Goal: Information Seeking & Learning: Compare options

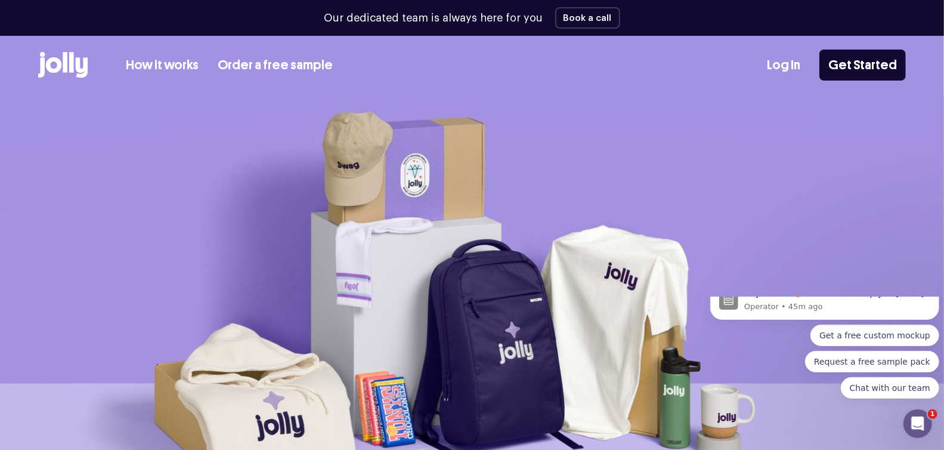
click at [78, 64] on icon at bounding box center [82, 68] width 12 height 20
click at [60, 66] on icon at bounding box center [54, 65] width 16 height 16
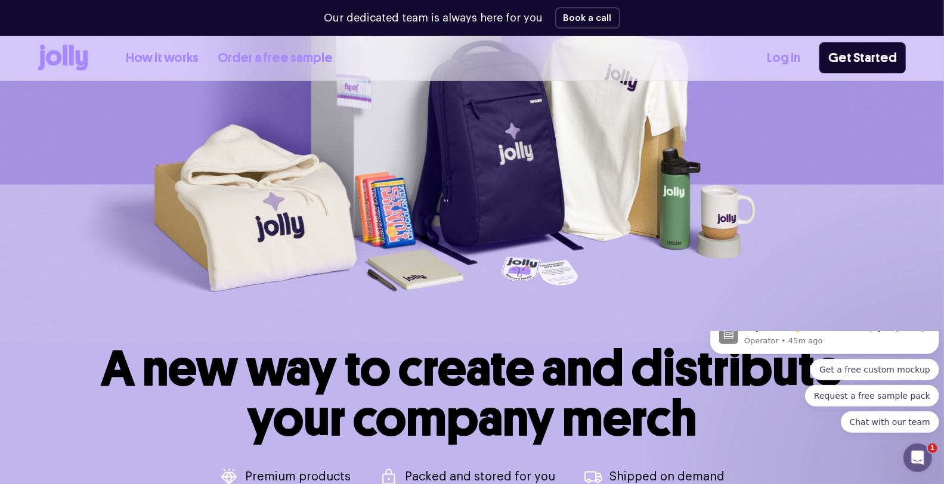
scroll to position [597, 0]
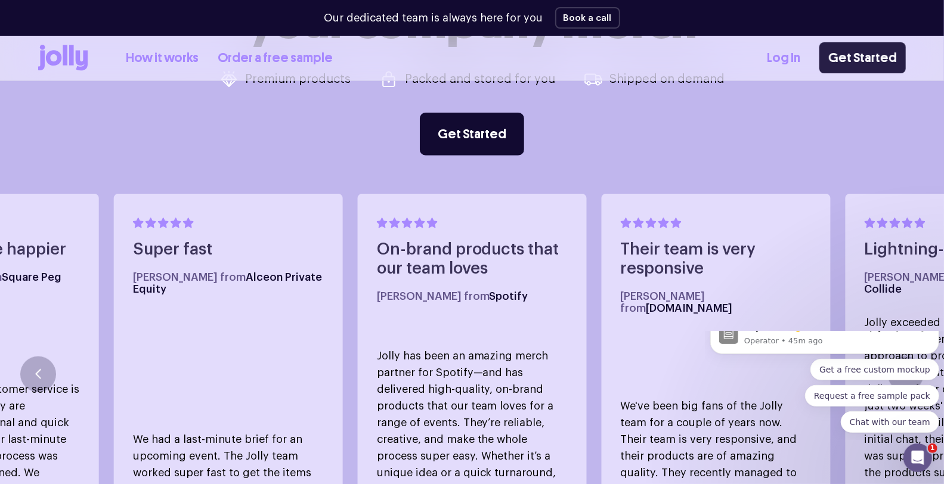
click at [876, 60] on link "Get Started" at bounding box center [863, 57] width 87 height 31
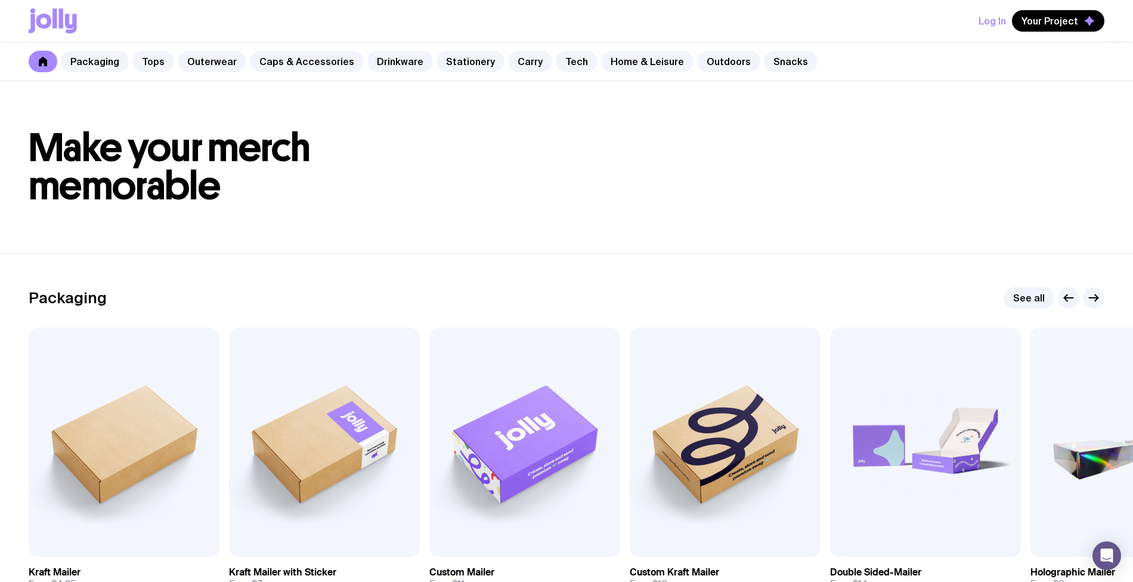
click at [388, 50] on div "Packaging Tops Outerwear Caps & Accessories Drinkware Stationery Carry Tech Hom…" at bounding box center [566, 61] width 1133 height 39
click at [389, 56] on link "Drinkware" at bounding box center [400, 61] width 66 height 21
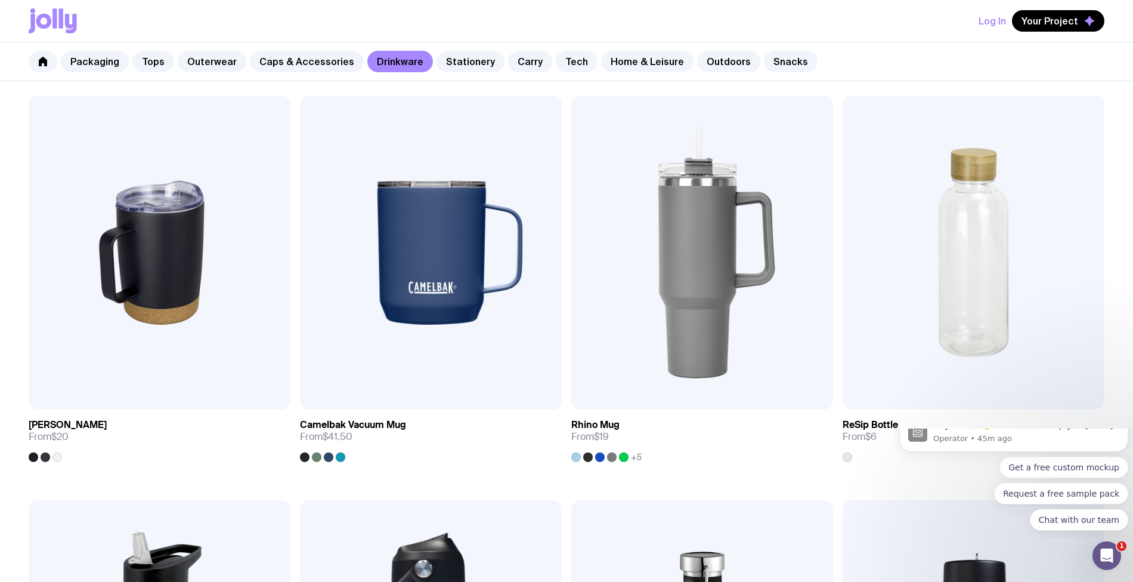
scroll to position [1034, 0]
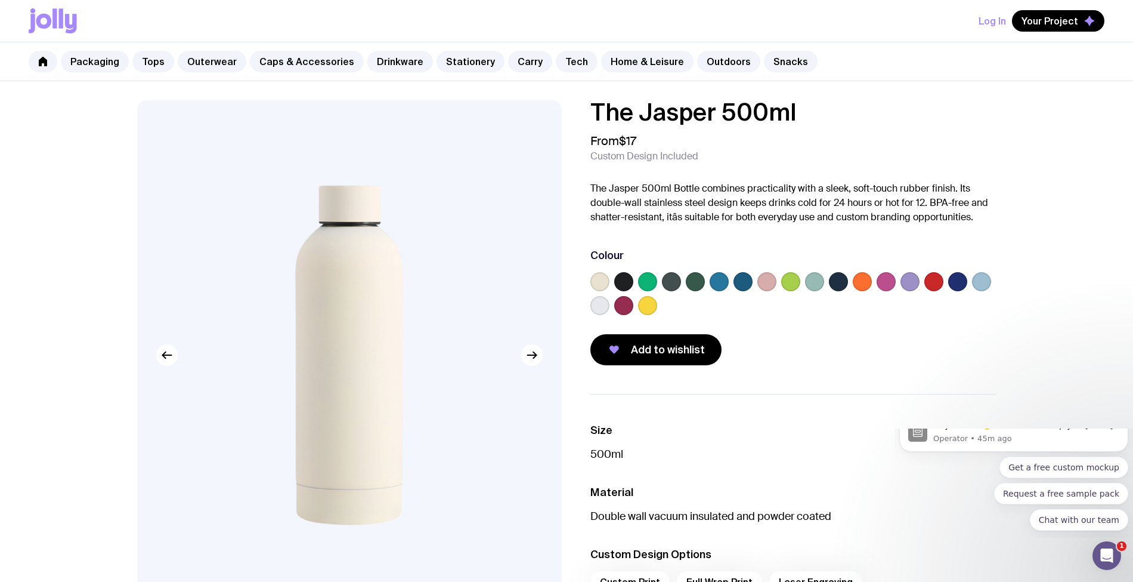
click at [863, 273] on label at bounding box center [862, 281] width 19 height 19
click at [0, 0] on input "radio" at bounding box center [0, 0] width 0 height 0
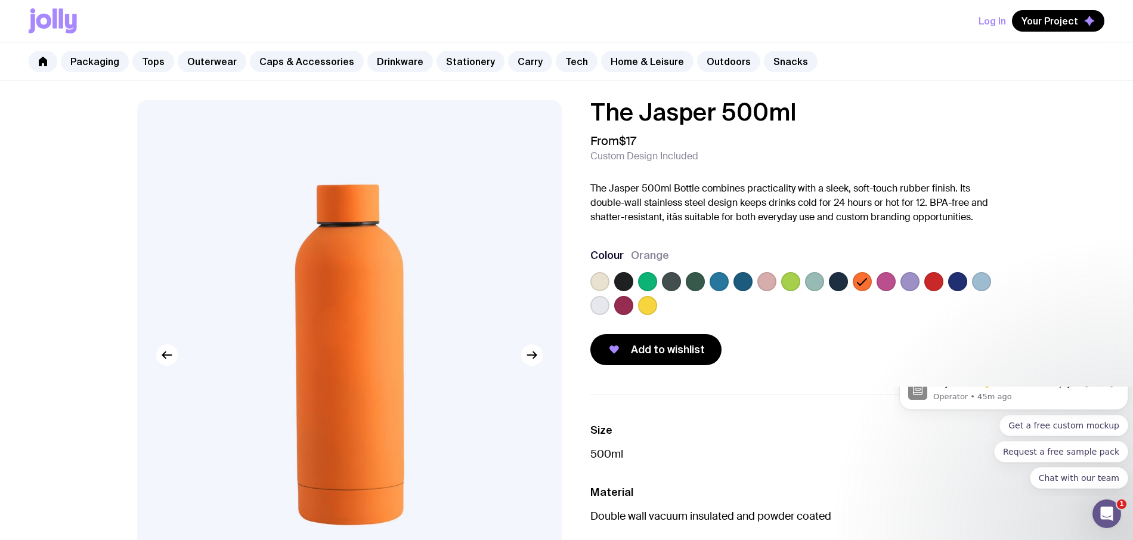
click at [786, 360] on div "Add to wishlist" at bounding box center [794, 349] width 406 height 31
click at [649, 306] on label at bounding box center [647, 305] width 19 height 19
click at [0, 0] on input "radio" at bounding box center [0, 0] width 0 height 0
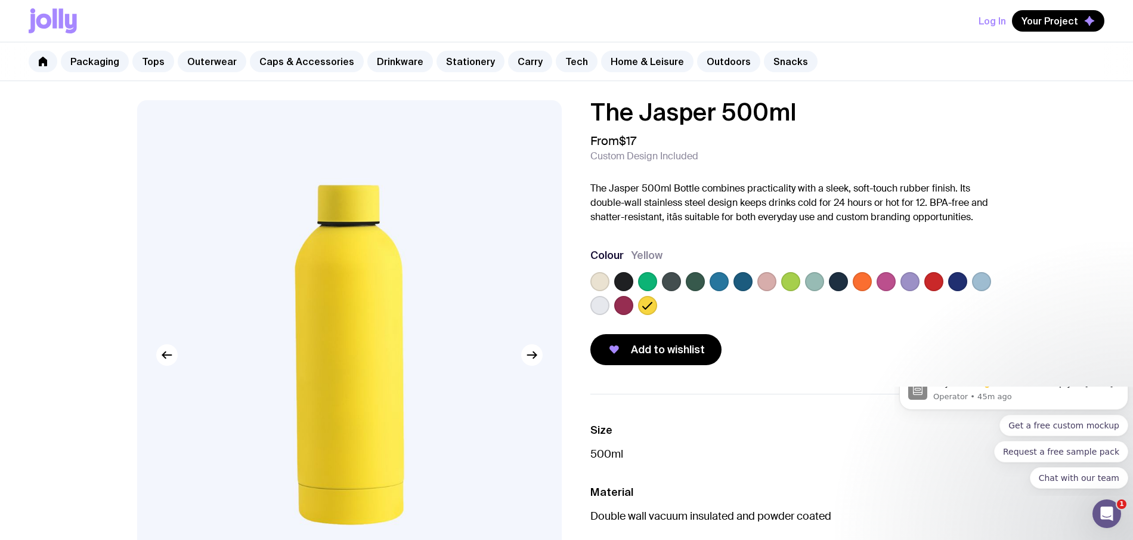
click at [861, 282] on label at bounding box center [862, 281] width 19 height 19
click at [0, 0] on input "radio" at bounding box center [0, 0] width 0 height 0
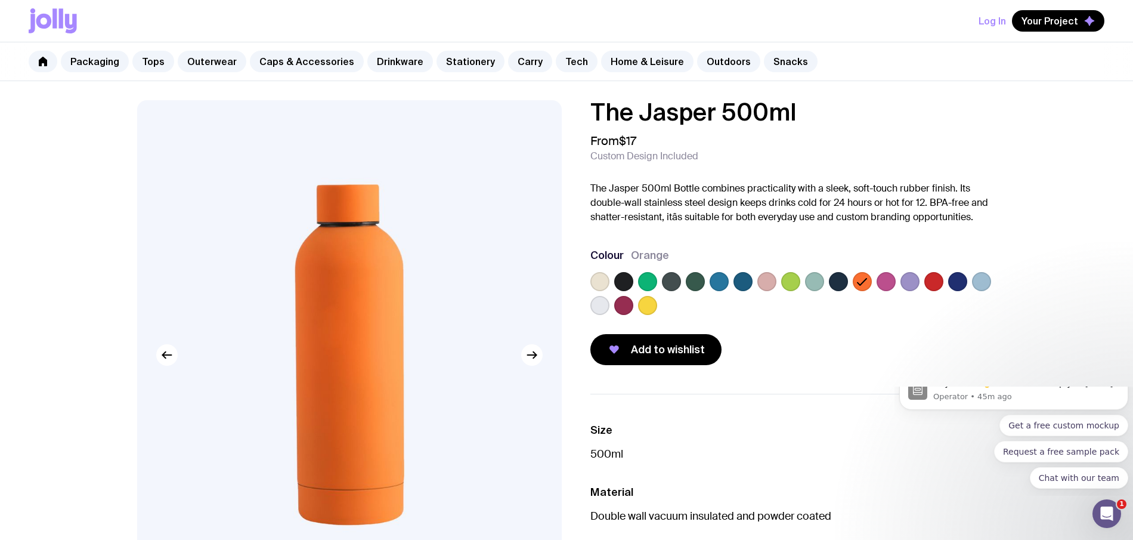
click at [906, 283] on label at bounding box center [910, 281] width 19 height 19
click at [0, 0] on input "radio" at bounding box center [0, 0] width 0 height 0
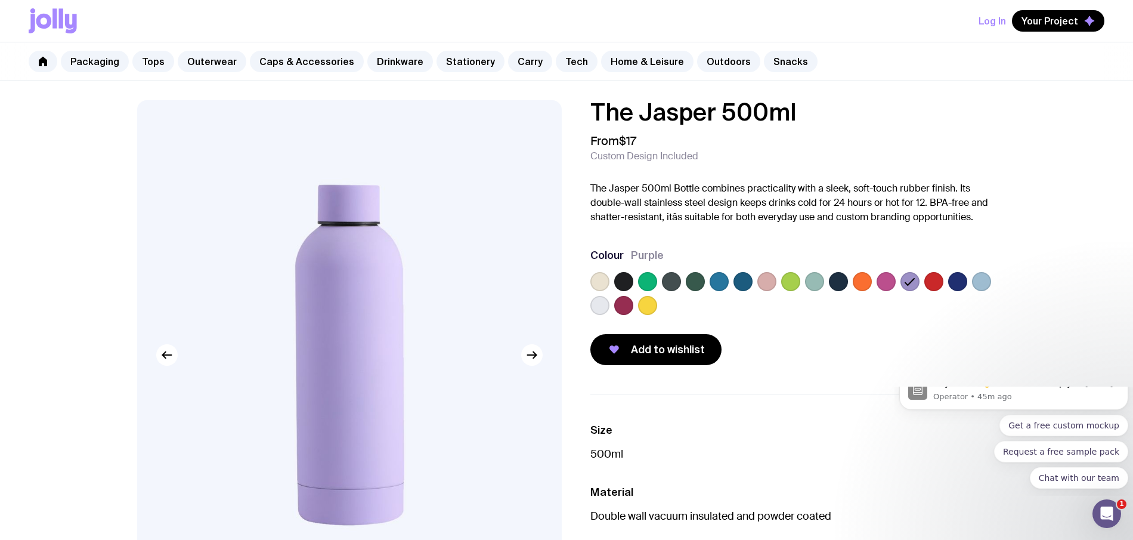
click at [888, 283] on label at bounding box center [886, 281] width 19 height 19
click at [0, 0] on input "radio" at bounding box center [0, 0] width 0 height 0
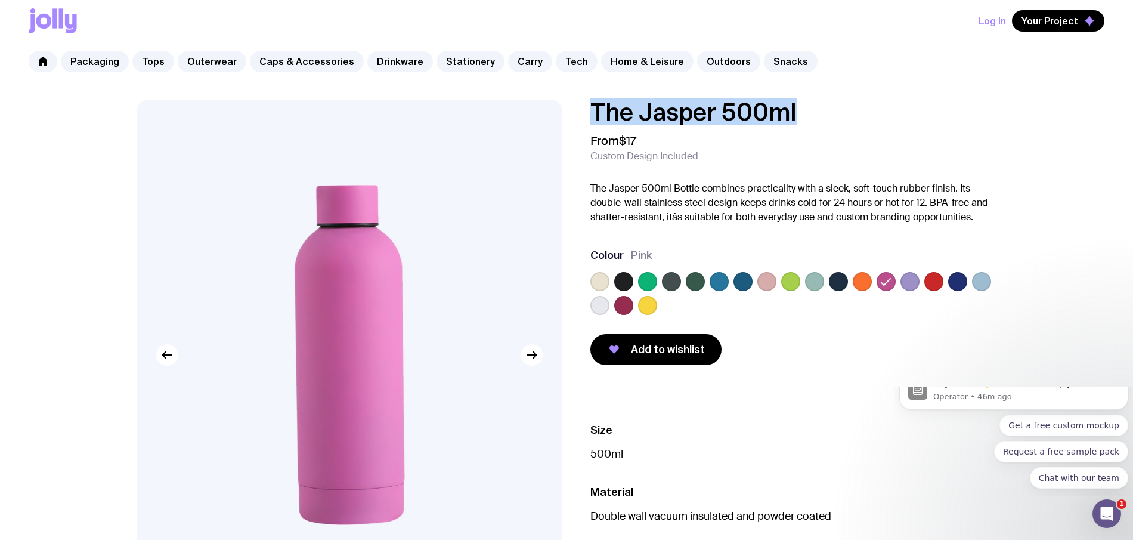
drag, startPoint x: 770, startPoint y: 111, endPoint x: 587, endPoint y: 116, distance: 183.2
click at [587, 116] on div "The Jasper 500ml From $17 Custom Design Included The Jasper 500ml Bottle combin…" at bounding box center [784, 232] width 425 height 265
copy h1 "The Jasper 500ml"
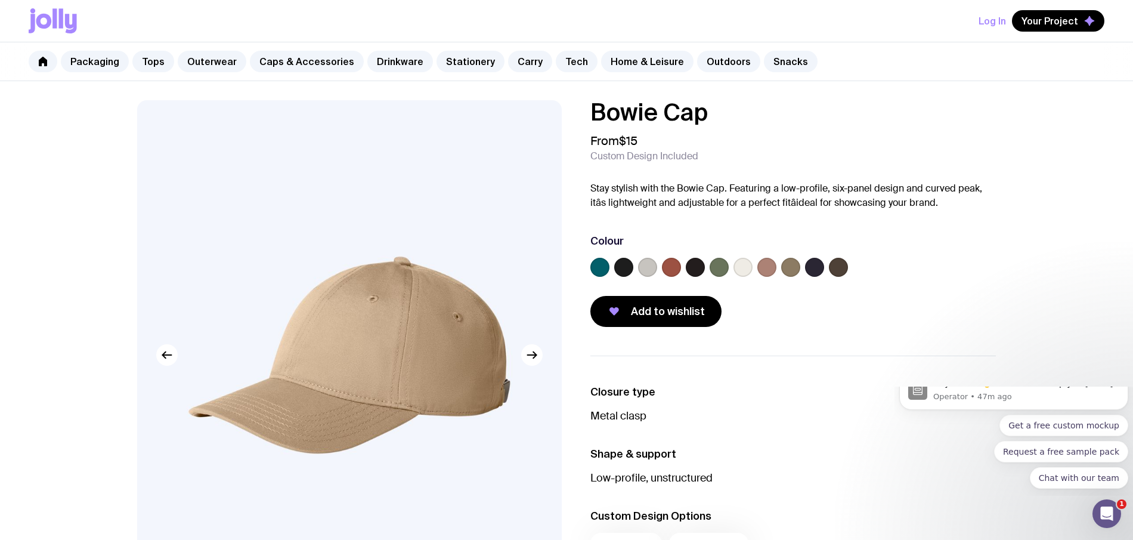
click at [743, 269] on label at bounding box center [743, 267] width 19 height 19
click at [0, 0] on input "radio" at bounding box center [0, 0] width 0 height 0
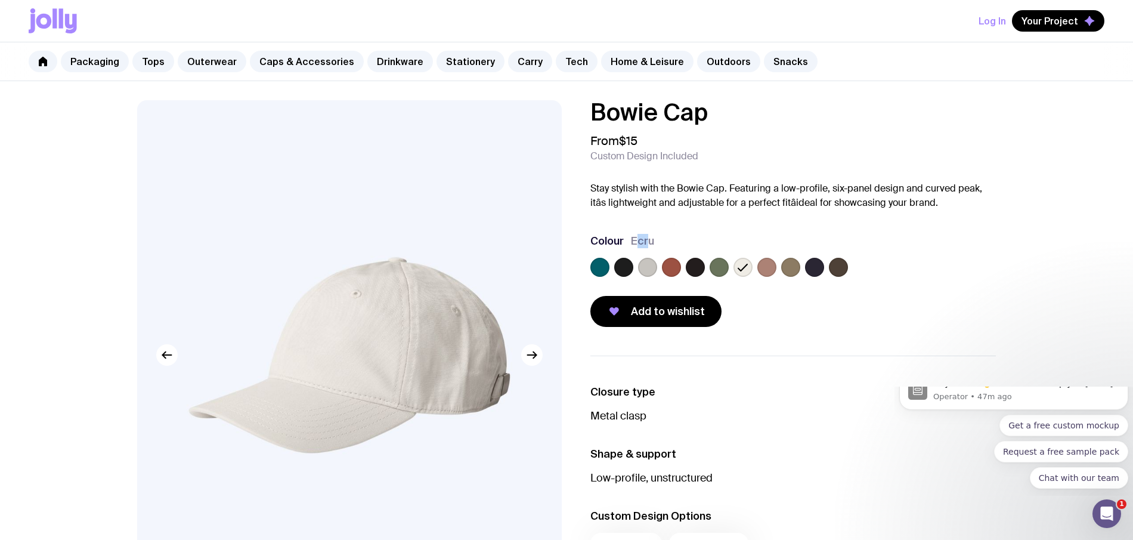
drag, startPoint x: 649, startPoint y: 233, endPoint x: 638, endPoint y: 231, distance: 11.4
click at [638, 231] on div "Bowie Cap From $15 Custom Design Included Stay stylish with the Bowie Cap. Feat…" at bounding box center [794, 213] width 406 height 227
drag, startPoint x: 651, startPoint y: 239, endPoint x: 631, endPoint y: 237, distance: 20.4
click at [631, 237] on span "Ecru" at bounding box center [642, 241] width 23 height 14
copy span "Ecru"
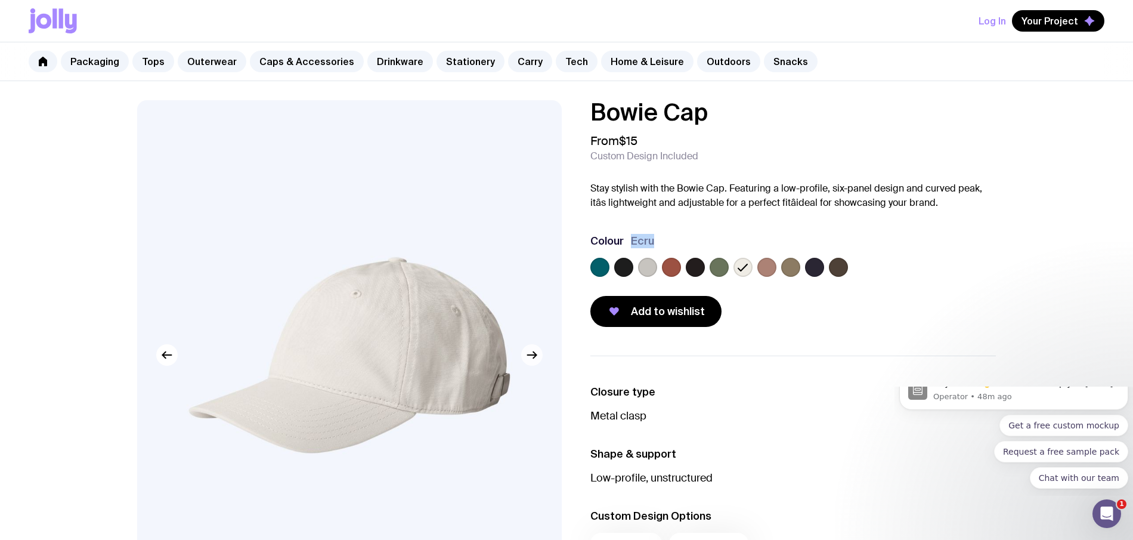
click at [530, 360] on icon "button" at bounding box center [532, 355] width 14 height 14
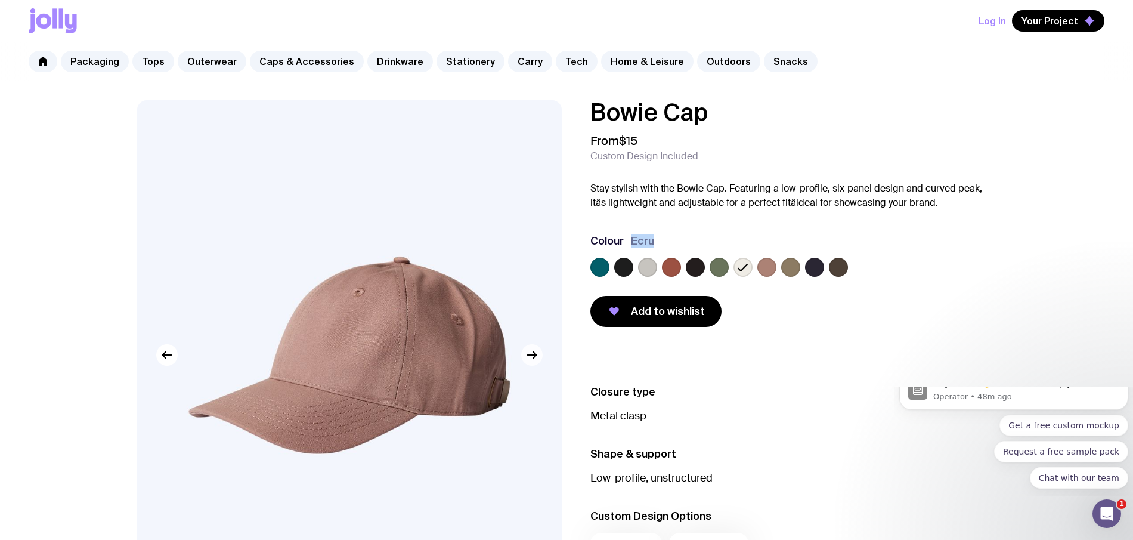
click at [530, 354] on icon "button" at bounding box center [532, 355] width 14 height 14
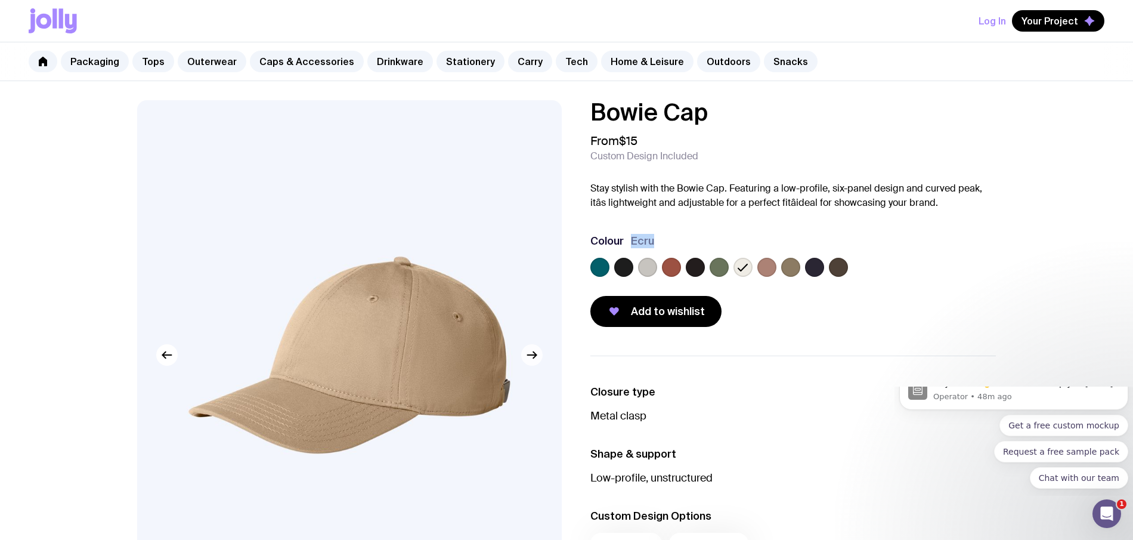
click at [530, 354] on icon "button" at bounding box center [532, 355] width 14 height 14
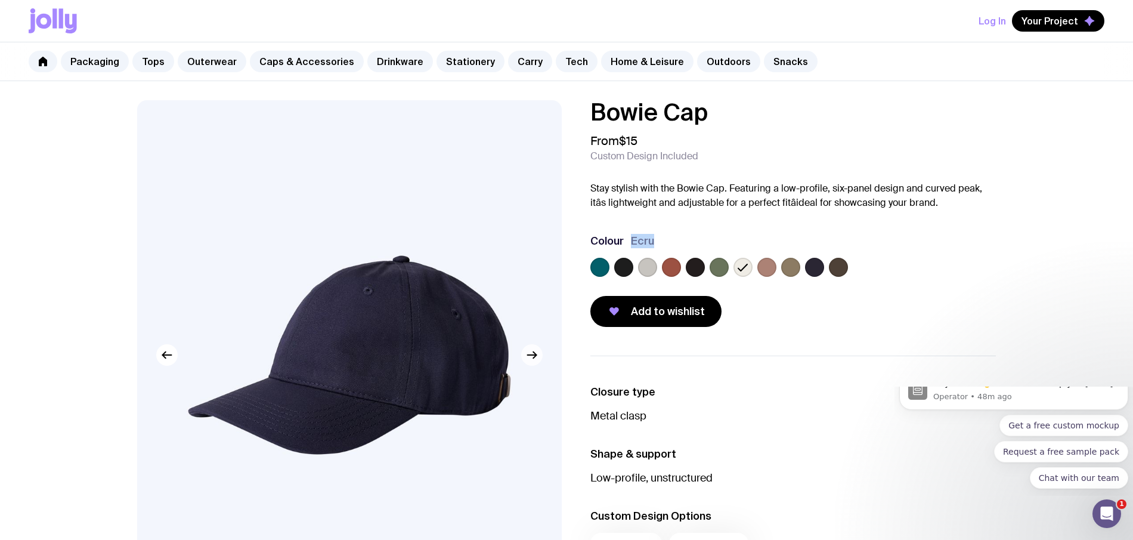
click at [530, 354] on icon "button" at bounding box center [532, 355] width 14 height 14
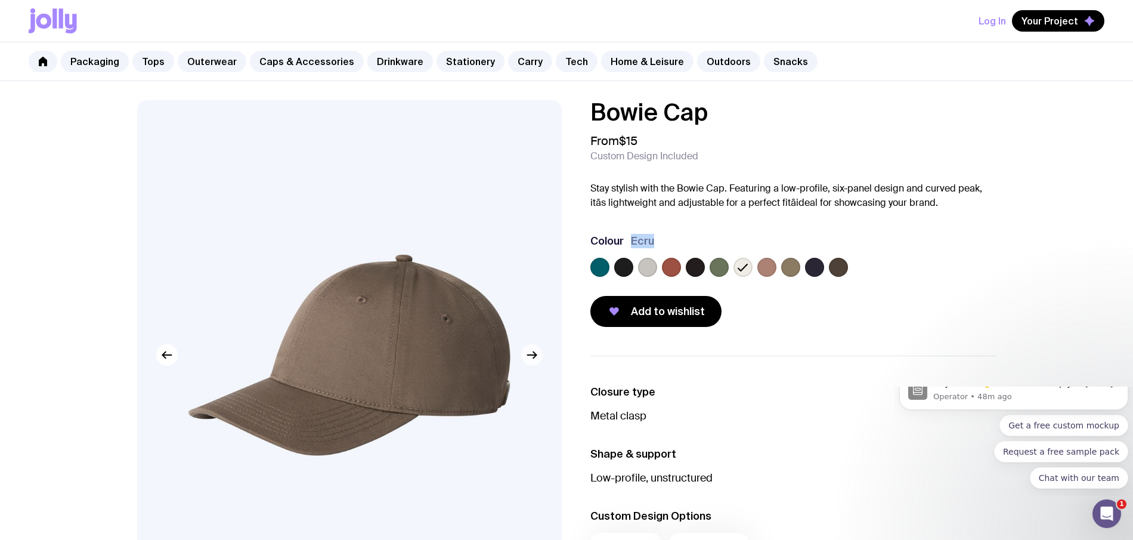
click at [530, 354] on icon "button" at bounding box center [532, 355] width 14 height 14
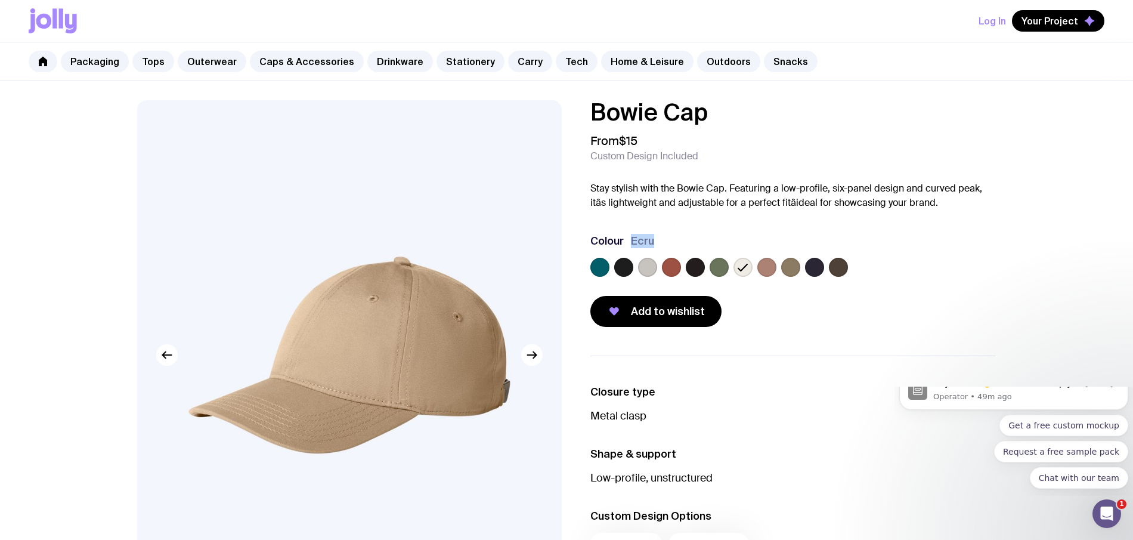
click at [56, 24] on icon at bounding box center [54, 18] width 4 height 20
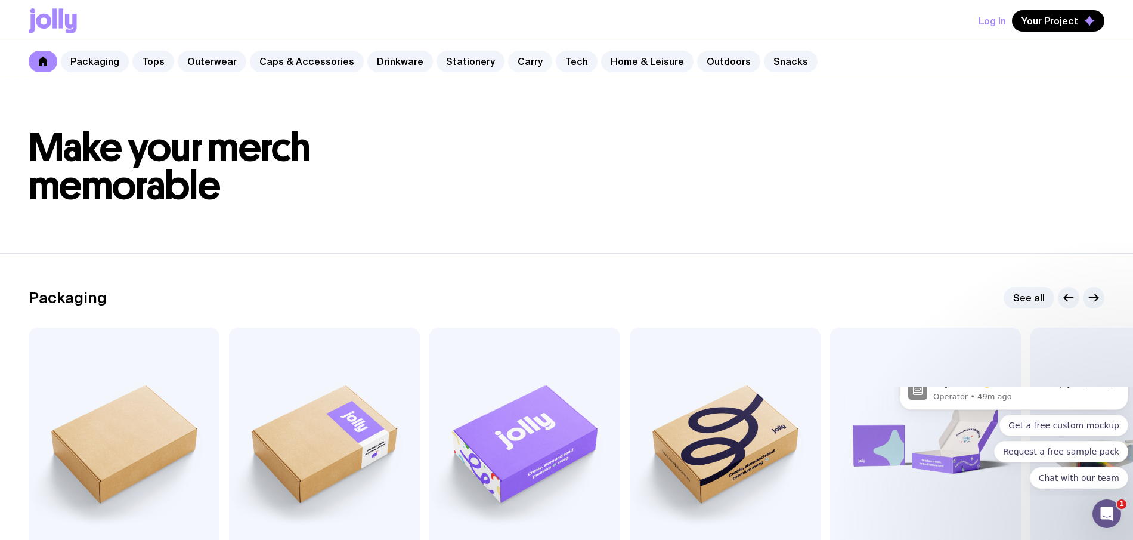
click at [527, 60] on link "Carry" at bounding box center [530, 61] width 44 height 21
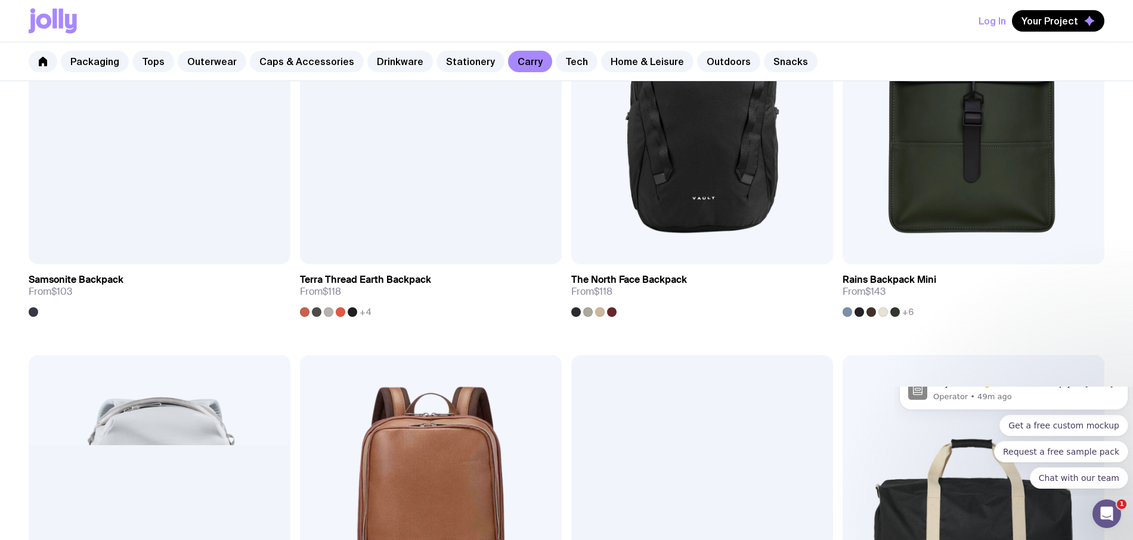
scroll to position [1590, 0]
